Goal: Task Accomplishment & Management: Manage account settings

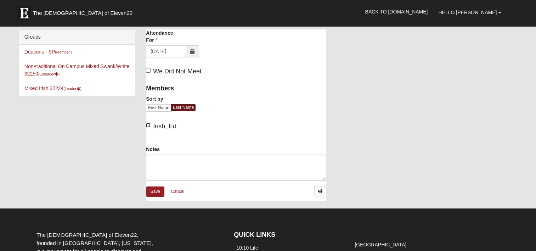
click at [150, 124] on input "Irish, Ed" at bounding box center [148, 125] width 5 height 5
checkbox input "true"
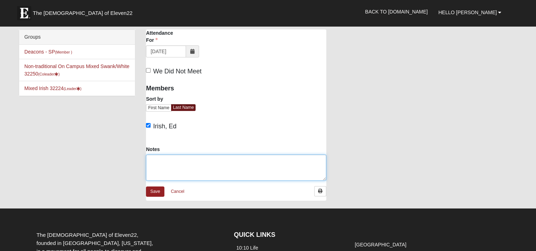
click at [159, 159] on textarea "Notes" at bounding box center [236, 167] width 180 height 26
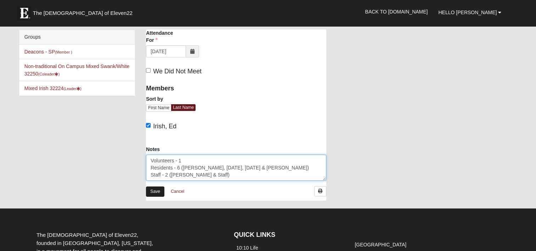
type textarea "Volunteers - 1 Residents - 6 ([PERSON_NAME], [DATE], [DATE] & [PERSON_NAME]) St…"
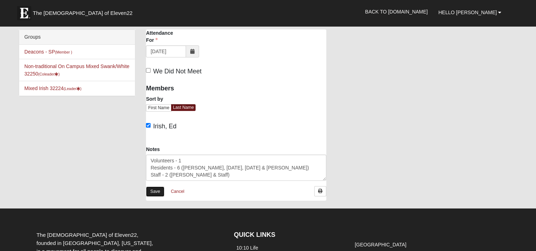
click at [156, 192] on link "Save" at bounding box center [155, 191] width 18 height 10
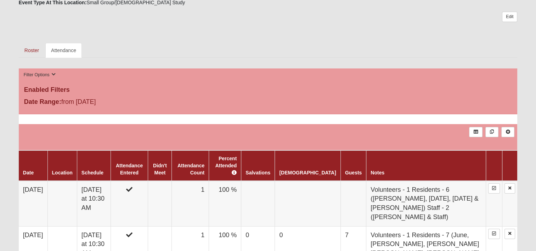
scroll to position [142, 0]
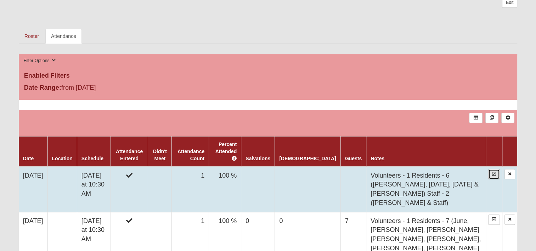
click at [493, 172] on icon at bounding box center [494, 174] width 4 height 4
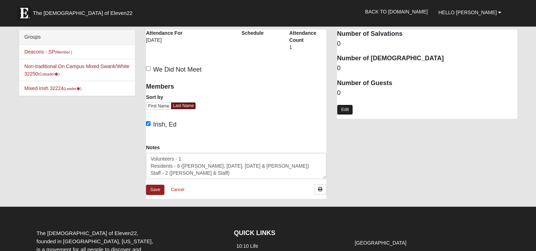
click at [346, 110] on link "Edit" at bounding box center [345, 109] width 16 height 10
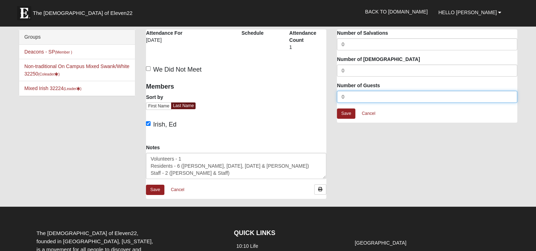
drag, startPoint x: 345, startPoint y: 97, endPoint x: 315, endPoint y: 102, distance: 30.9
click at [315, 101] on div "Windsor San Pablo - Bible Study Attendance Attendance For 8/13/2025 Schedule At…" at bounding box center [332, 117] width 382 height 176
type input "8"
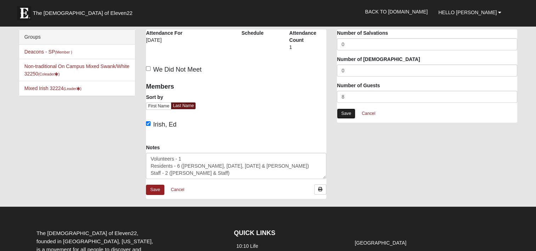
click at [346, 111] on link "Save" at bounding box center [346, 113] width 18 height 10
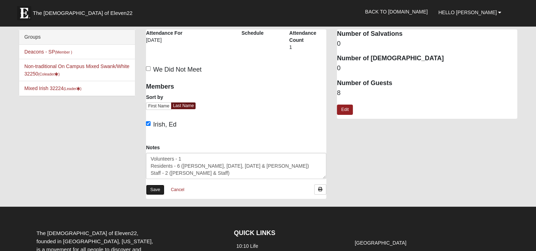
click at [157, 189] on link "Save" at bounding box center [155, 190] width 18 height 10
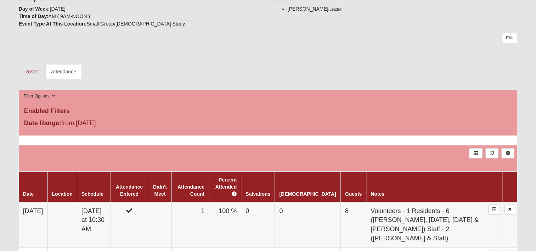
scroll to position [142, 0]
